Goal: Information Seeking & Learning: Learn about a topic

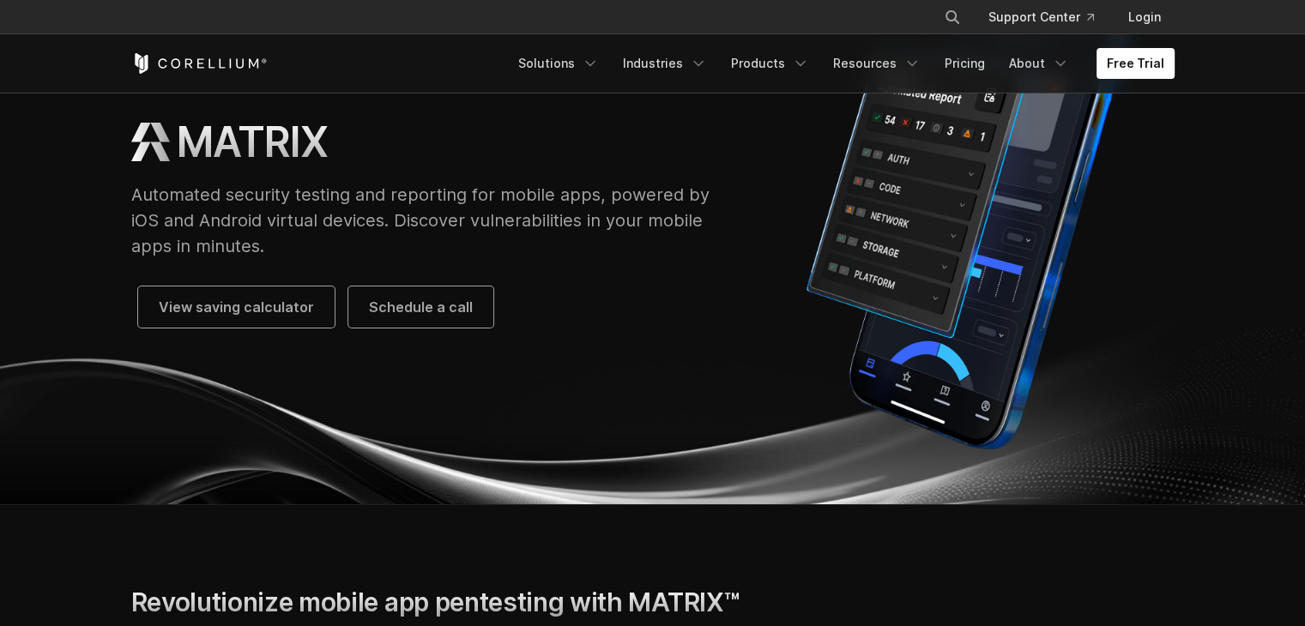
scroll to position [168, 0]
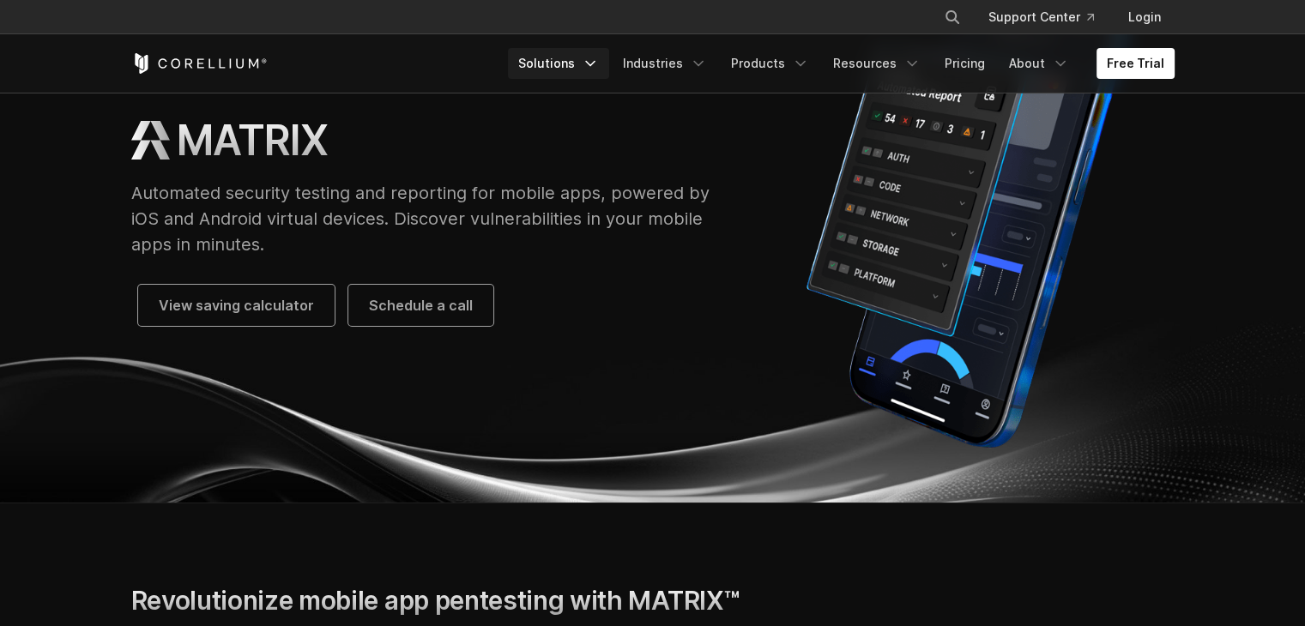
click at [566, 67] on link "Solutions" at bounding box center [558, 63] width 101 height 31
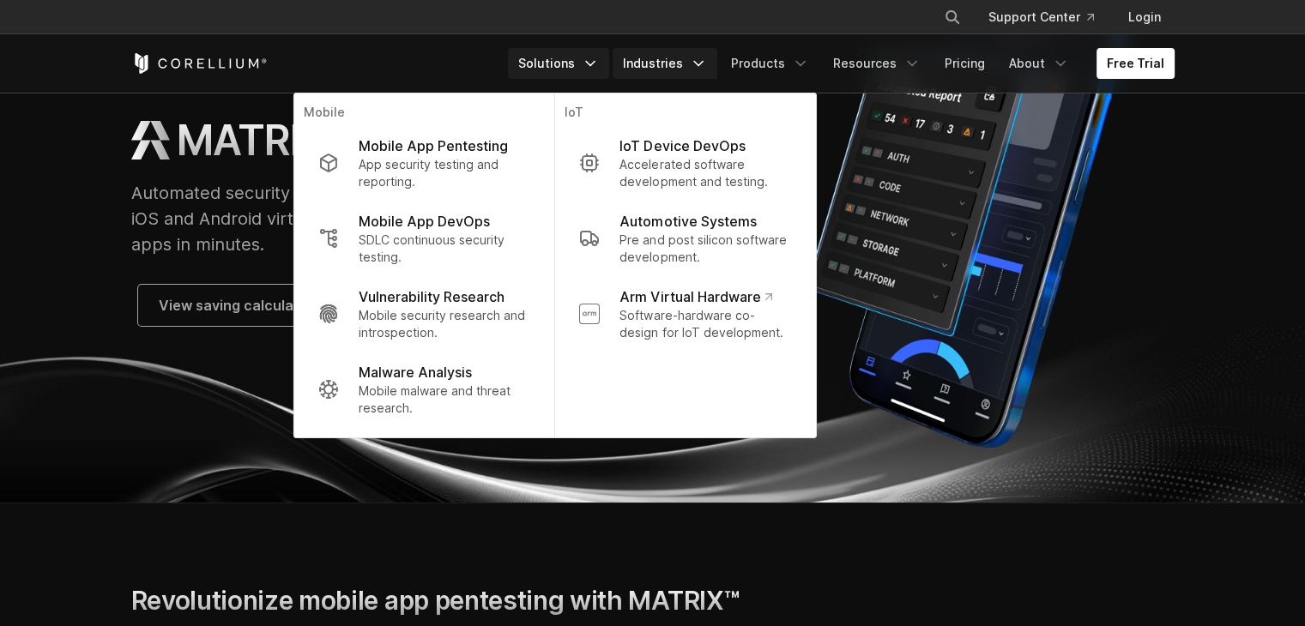
click at [690, 62] on link "Industries" at bounding box center [665, 63] width 105 height 31
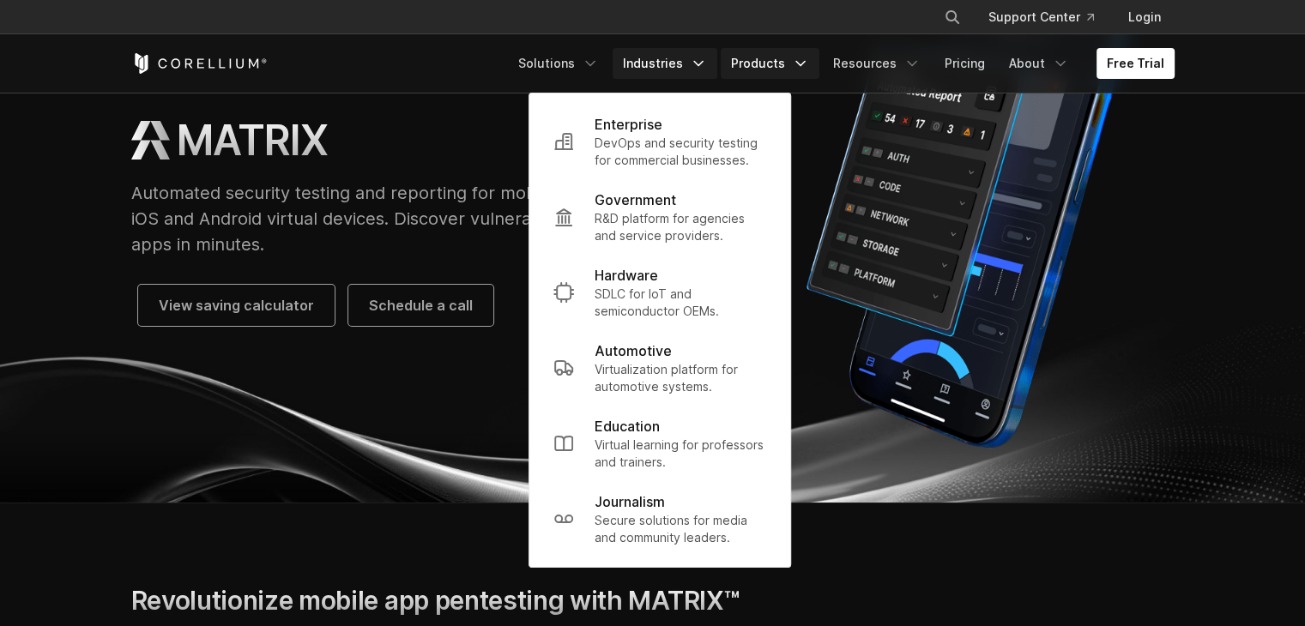
click at [782, 66] on link "Products" at bounding box center [770, 63] width 99 height 31
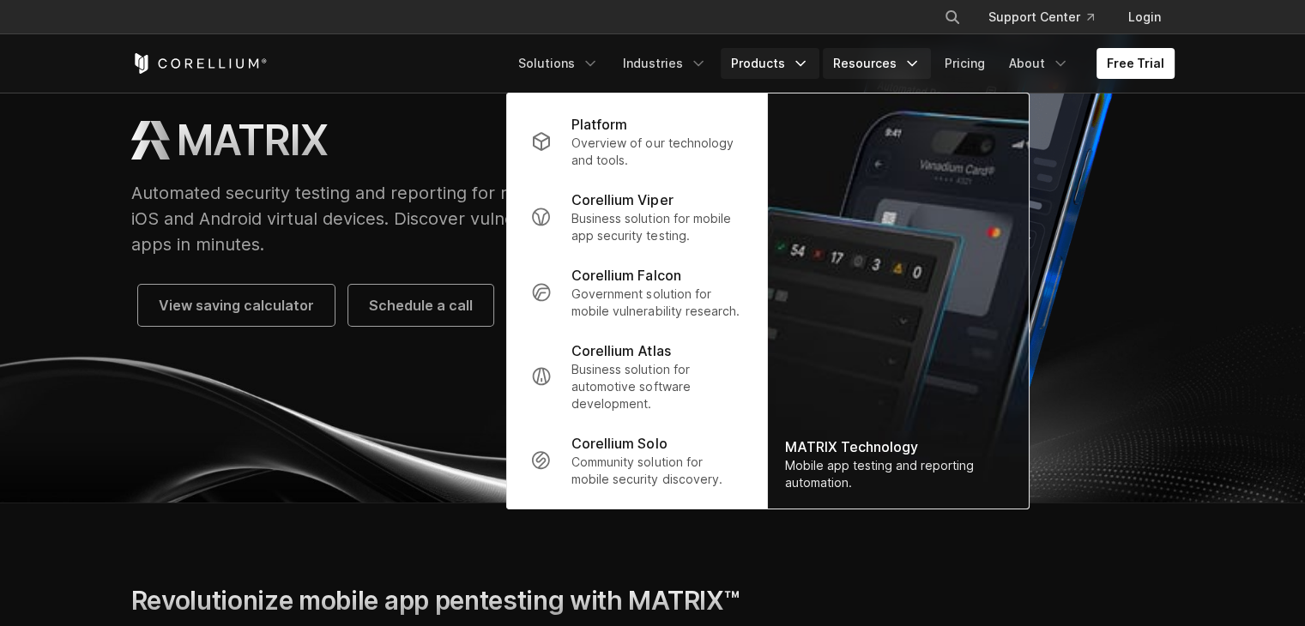
click at [885, 68] on link "Resources" at bounding box center [877, 63] width 108 height 31
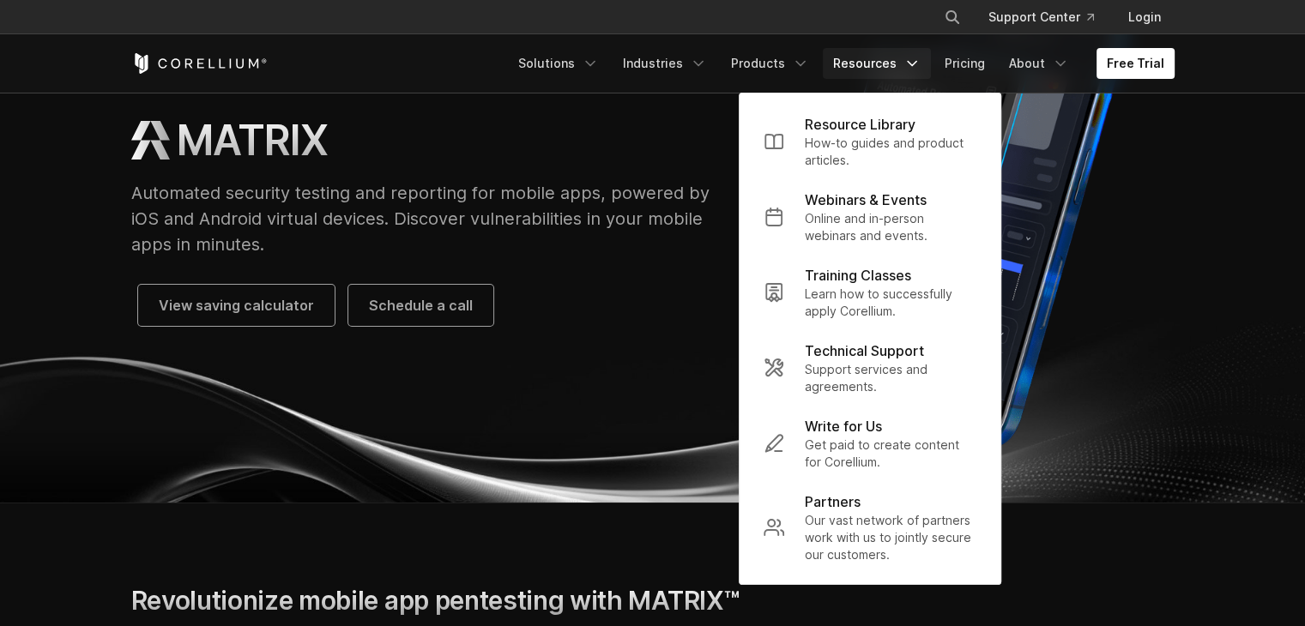
click at [926, 63] on link "Resources" at bounding box center [877, 63] width 108 height 31
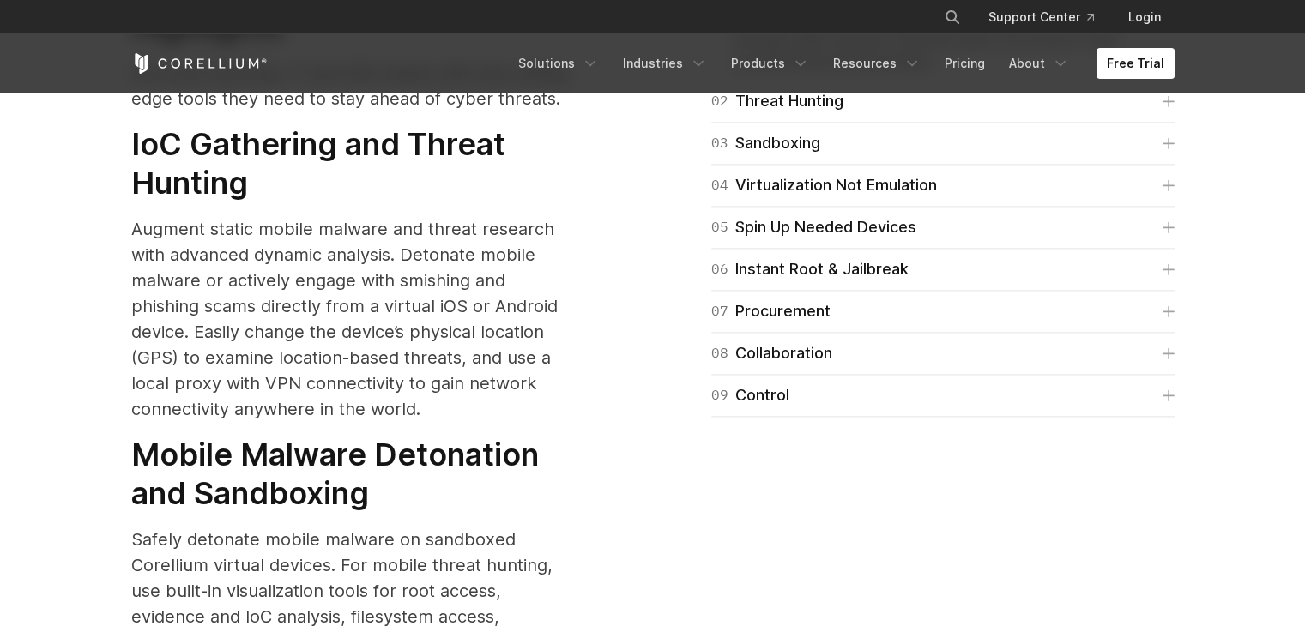
scroll to position [2272, 0]
click at [915, 257] on link "06 Instant Root & Jailbreak" at bounding box center [942, 269] width 463 height 24
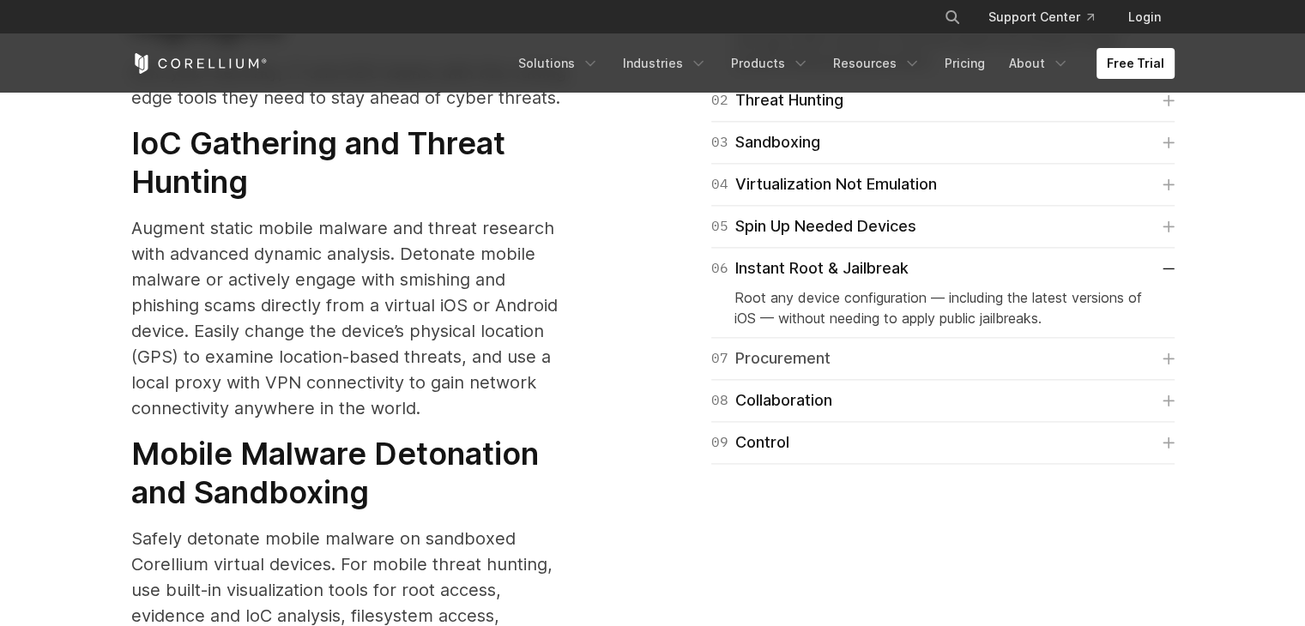
click at [893, 347] on link "07 Procurement" at bounding box center [942, 359] width 463 height 24
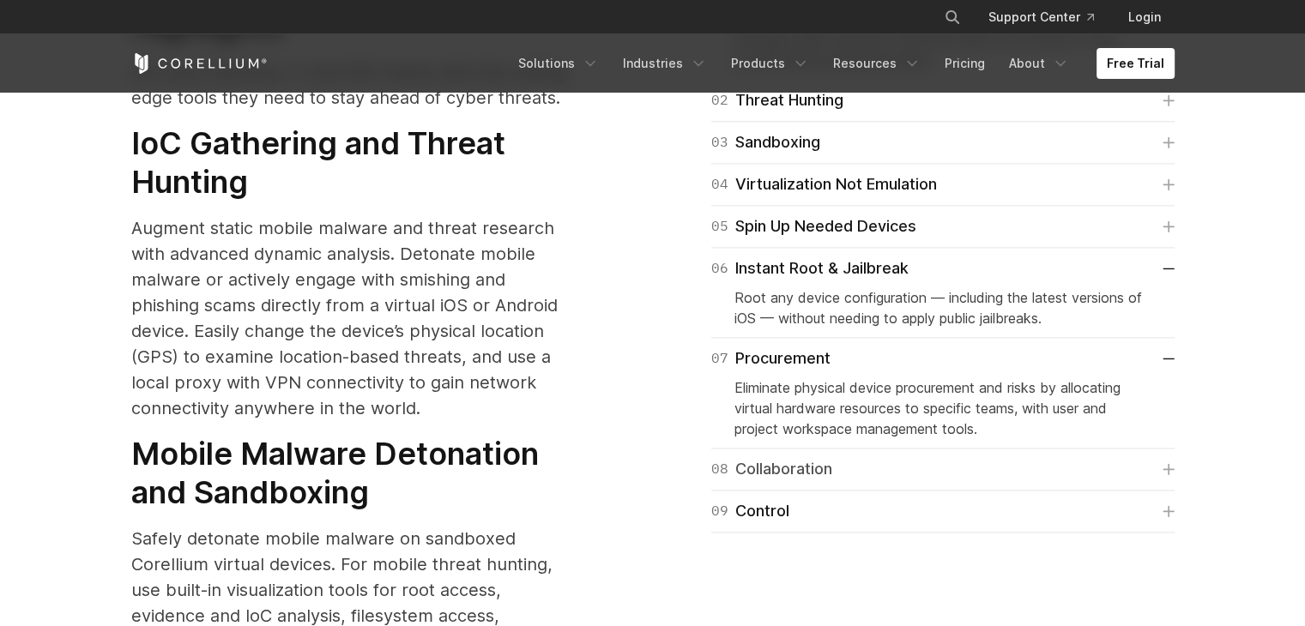
click at [888, 457] on link "08 Collaboration" at bounding box center [942, 469] width 463 height 24
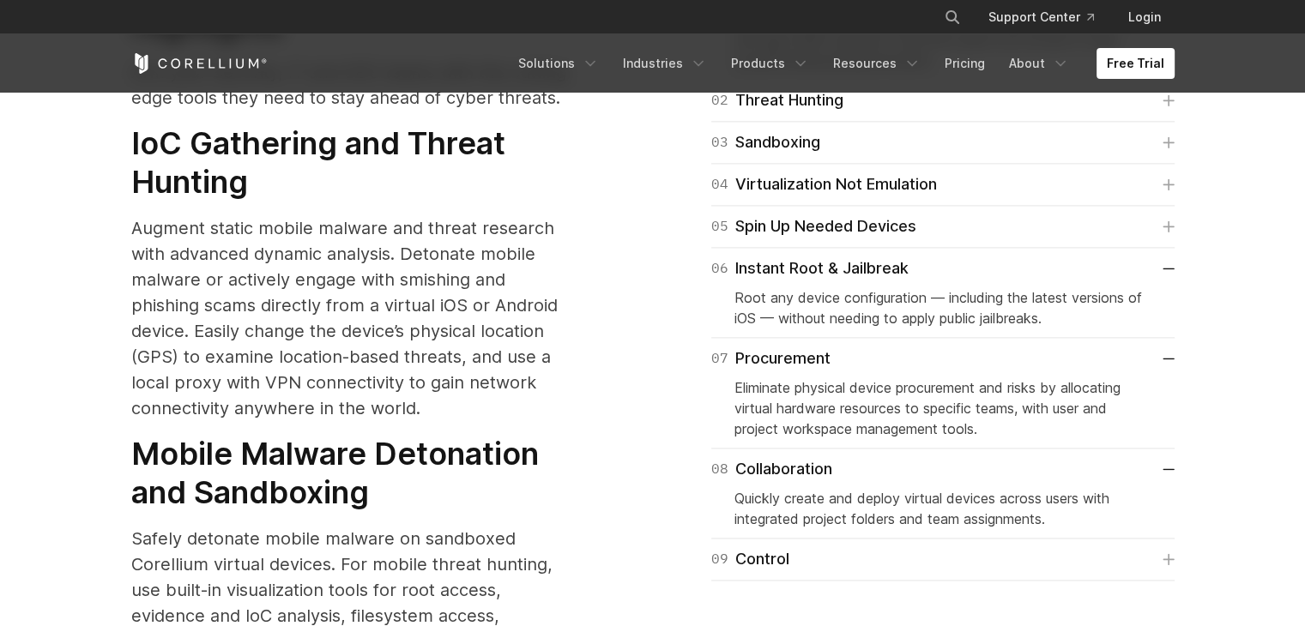
click at [882, 539] on div "09 Control Simplify onboarding, role-based access (RBAC), and offboarding throu…" at bounding box center [942, 560] width 463 height 42
click at [882, 547] on link "09 Control" at bounding box center [942, 559] width 463 height 24
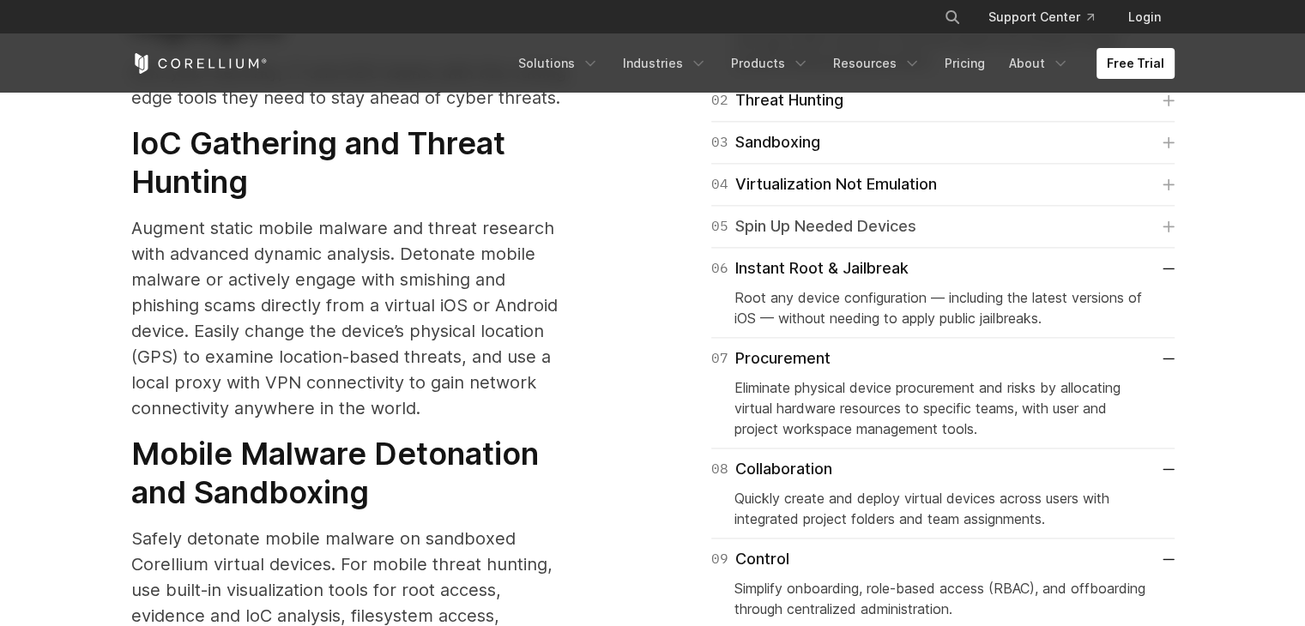
click at [936, 214] on link "05 Spin Up Needed Devices" at bounding box center [942, 226] width 463 height 24
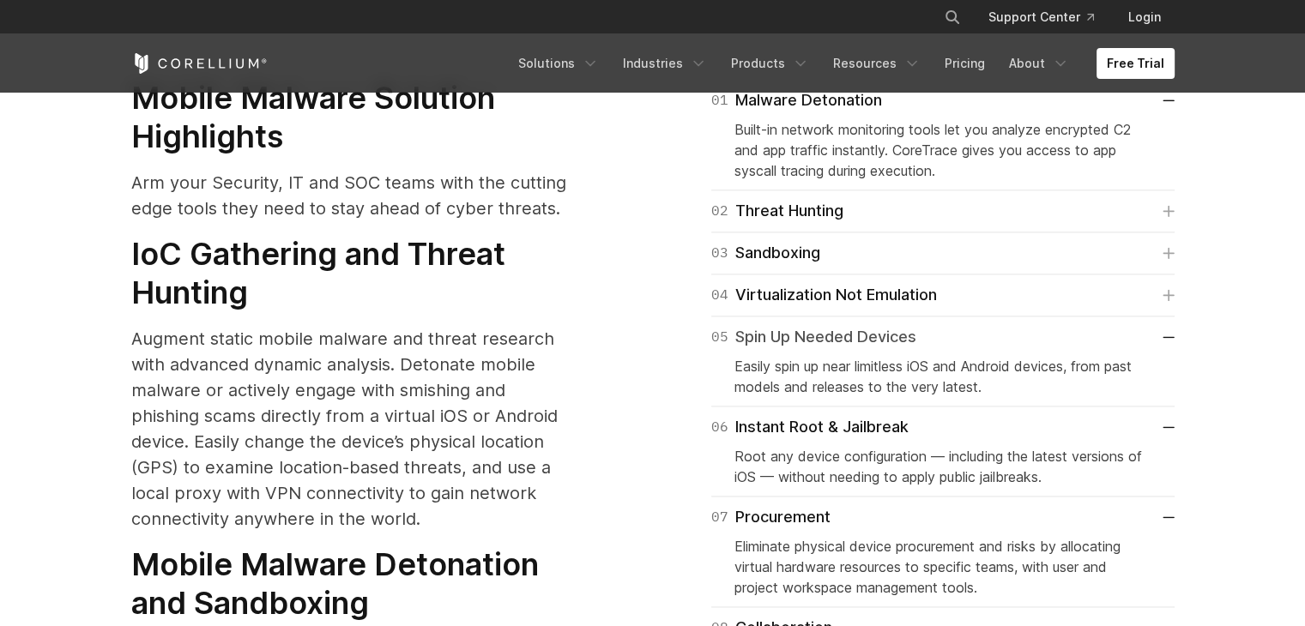
scroll to position [2151, 0]
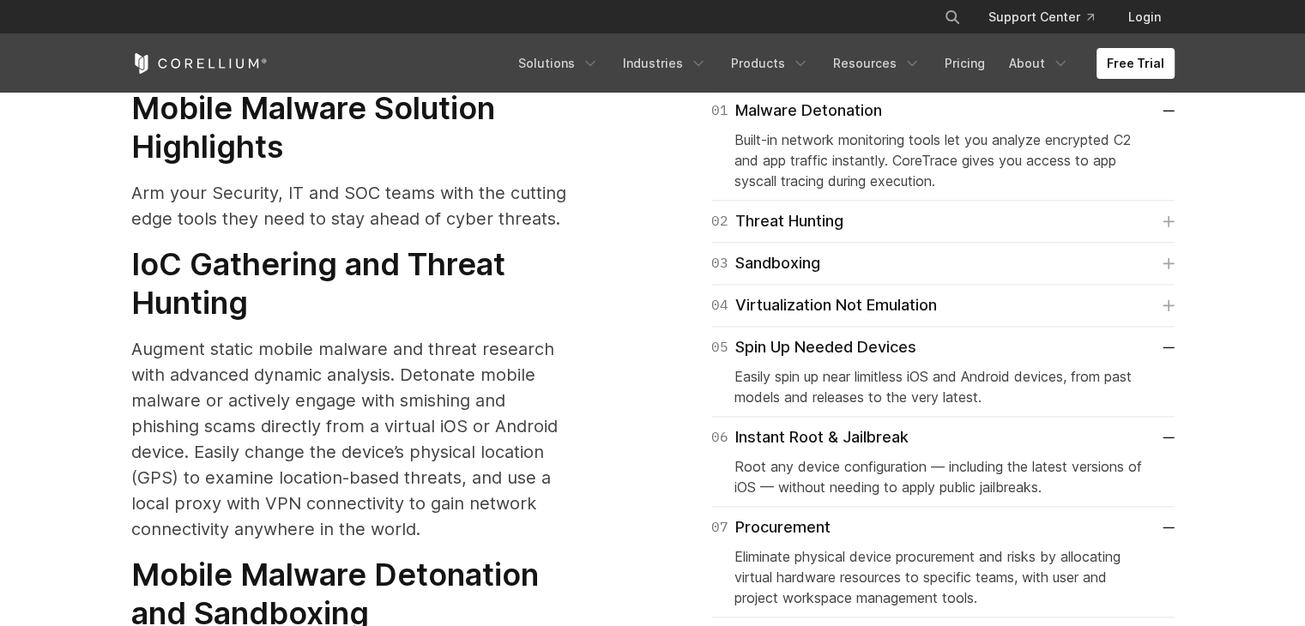
click at [945, 285] on div "04 Virtualization Not Emulation Arm-native, this is real mobile threats and mal…" at bounding box center [942, 306] width 463 height 42
click at [960, 293] on link "04 Virtualization Not Emulation" at bounding box center [942, 305] width 463 height 24
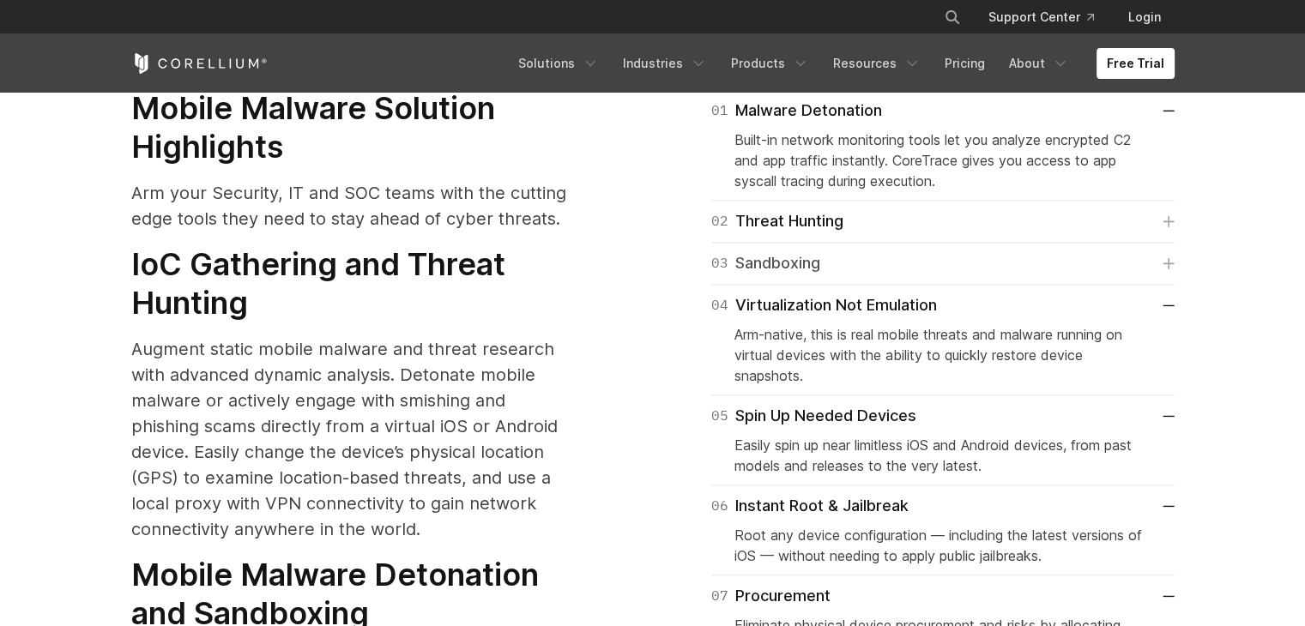
click at [912, 251] on link "03 Sandboxing" at bounding box center [942, 263] width 463 height 24
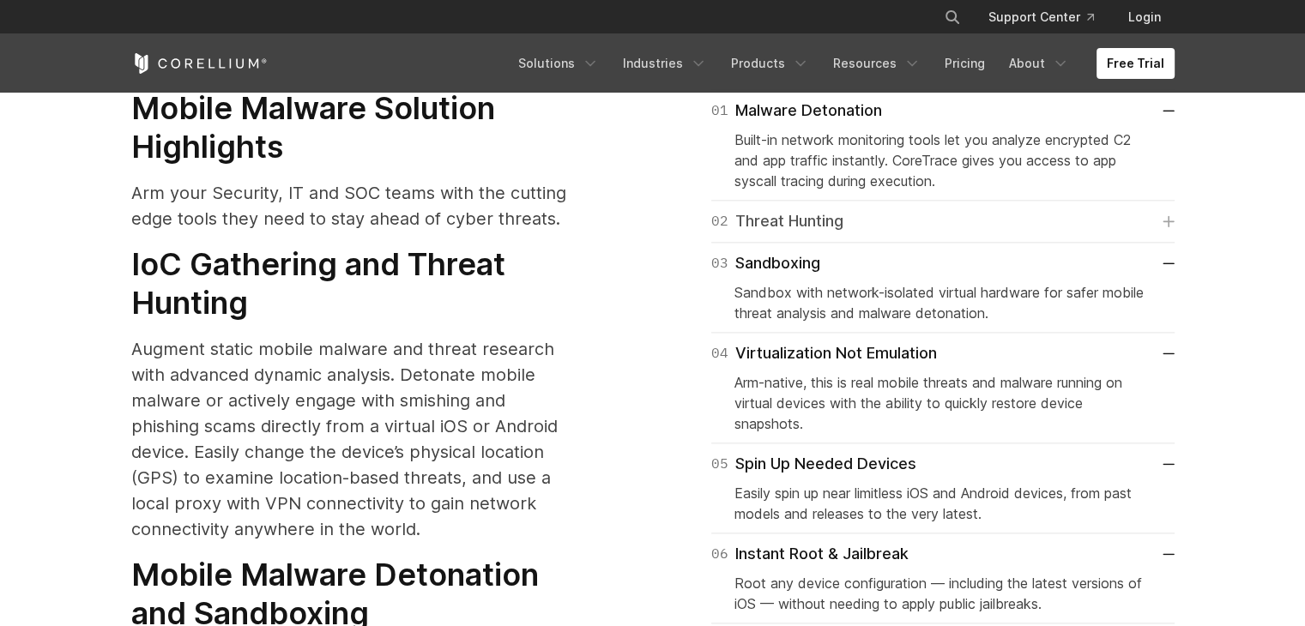
click at [900, 209] on link "02 Threat Hunting" at bounding box center [942, 221] width 463 height 24
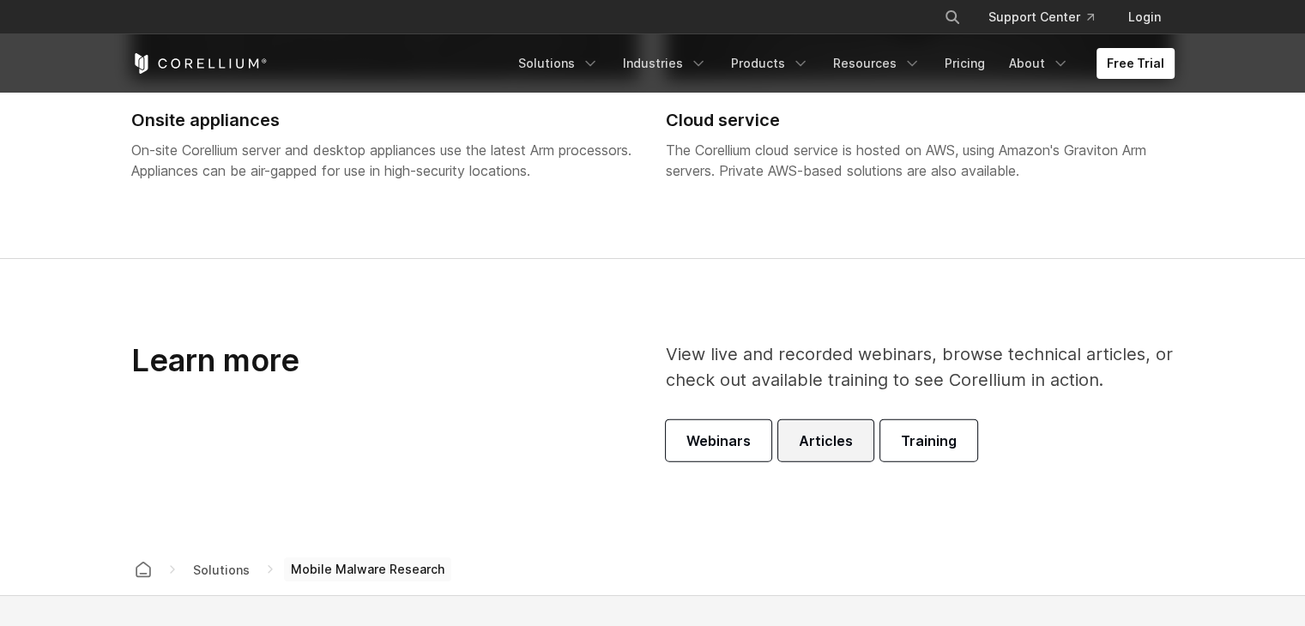
scroll to position [3813, 0]
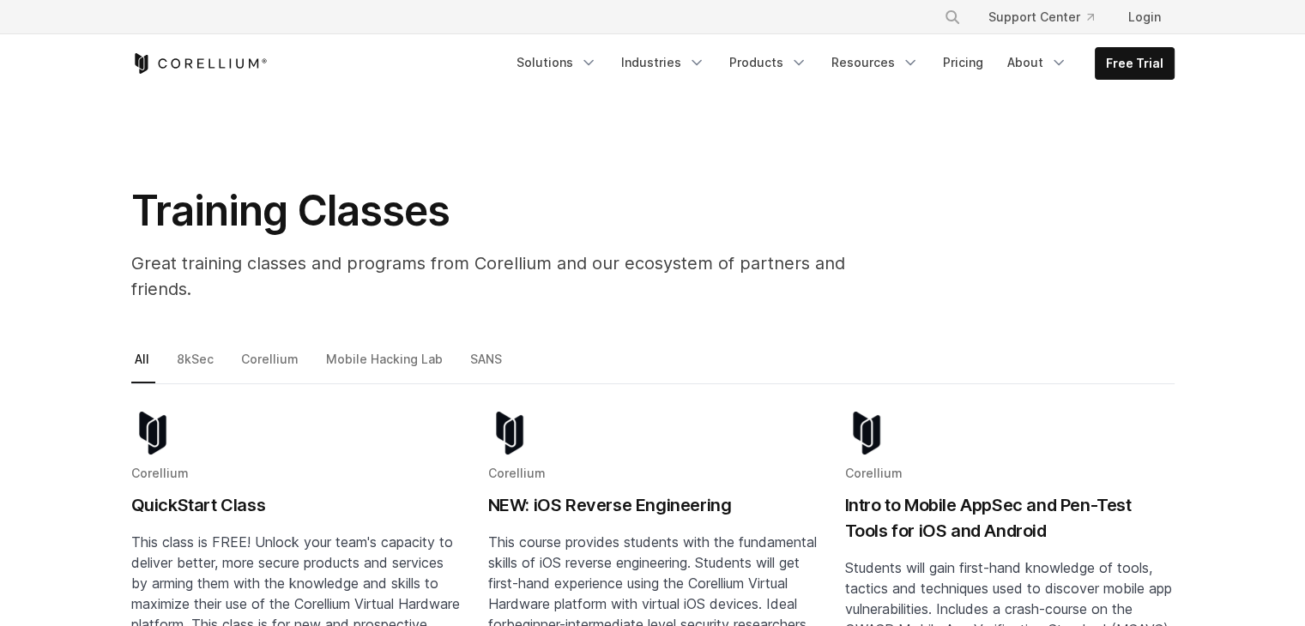
scroll to position [9, 0]
